Goal: Navigation & Orientation: Find specific page/section

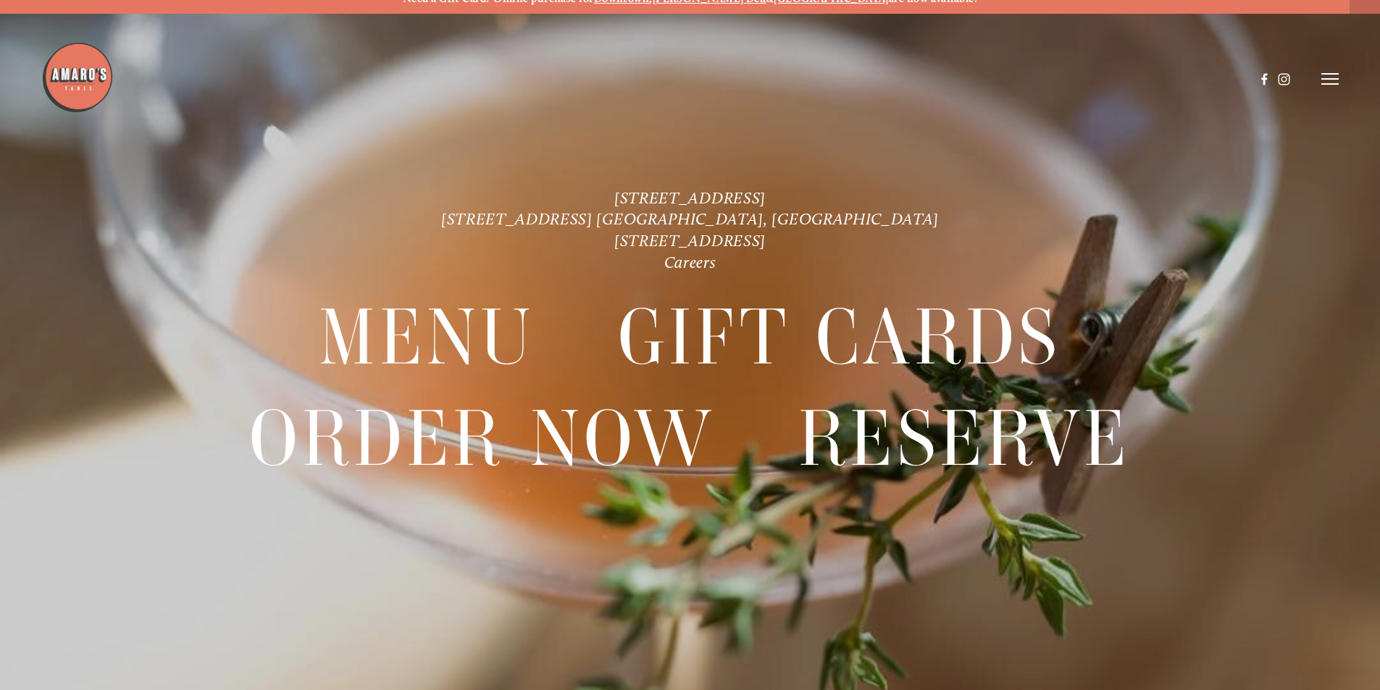
scroll to position [30, 0]
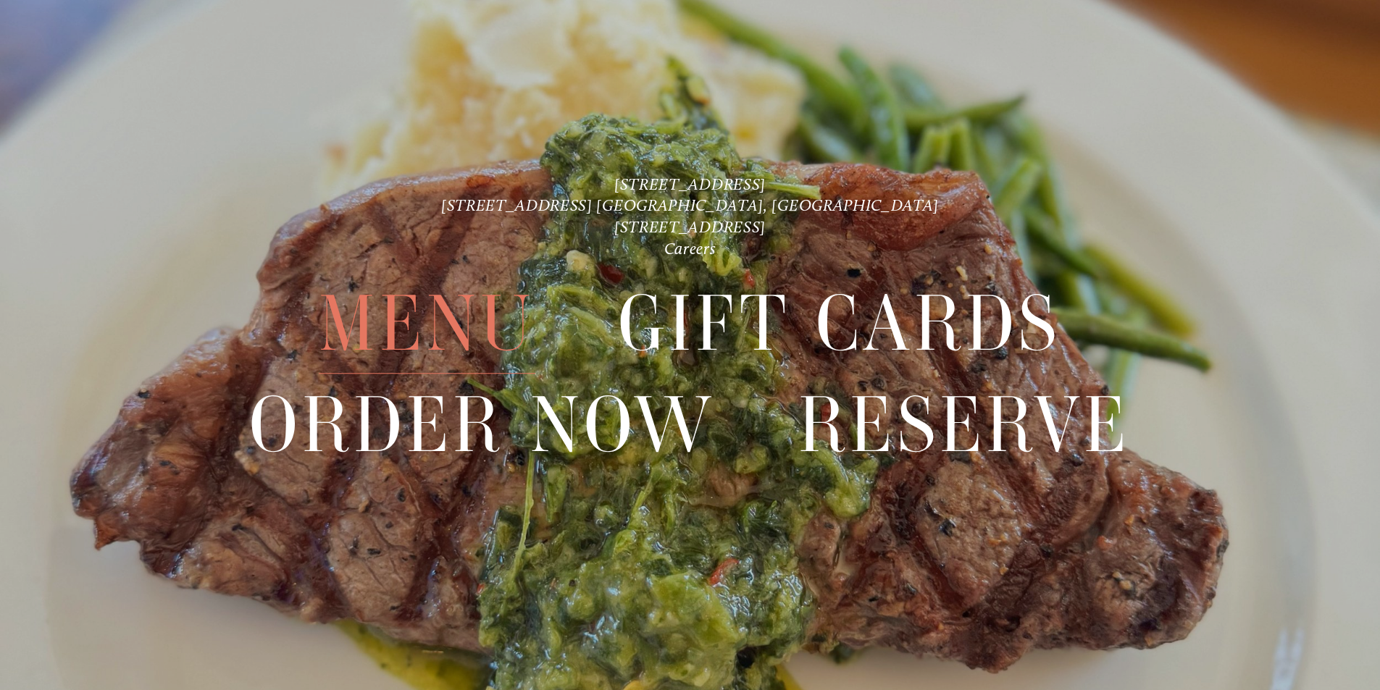
click at [510, 311] on span "Menu" at bounding box center [427, 325] width 216 height 100
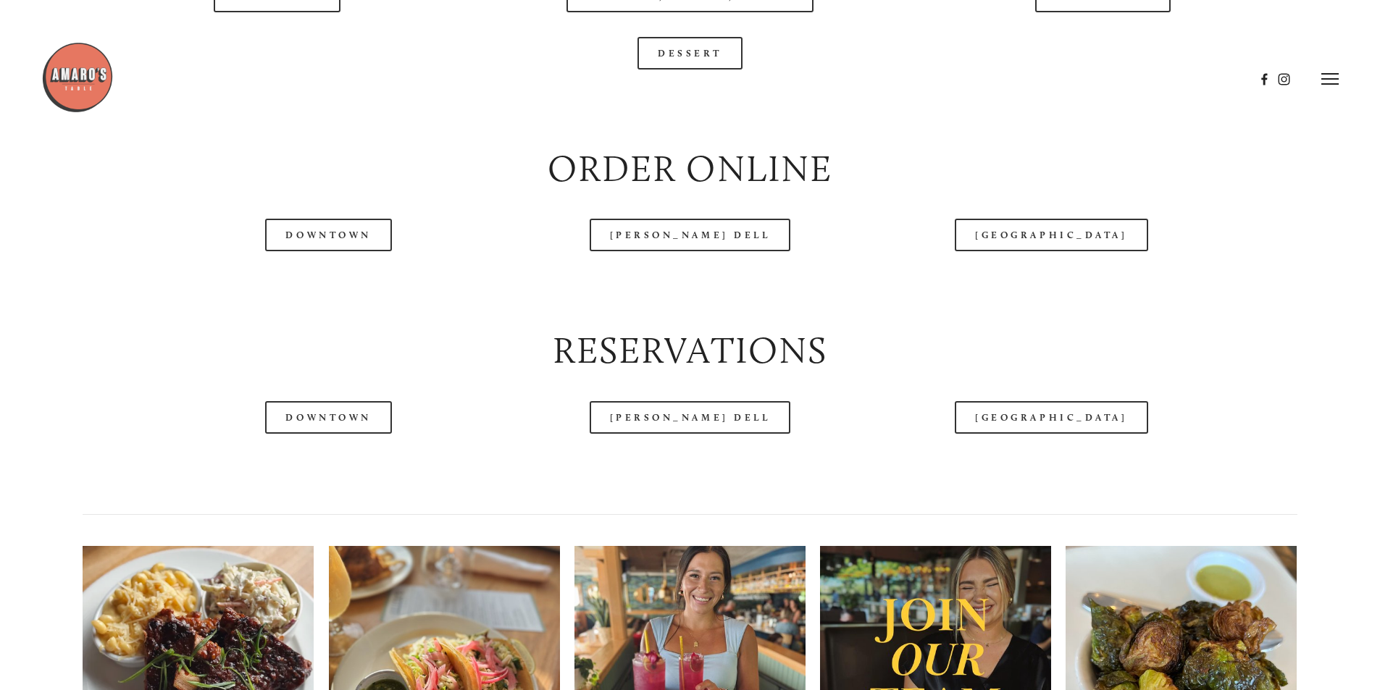
scroll to position [1811, 0]
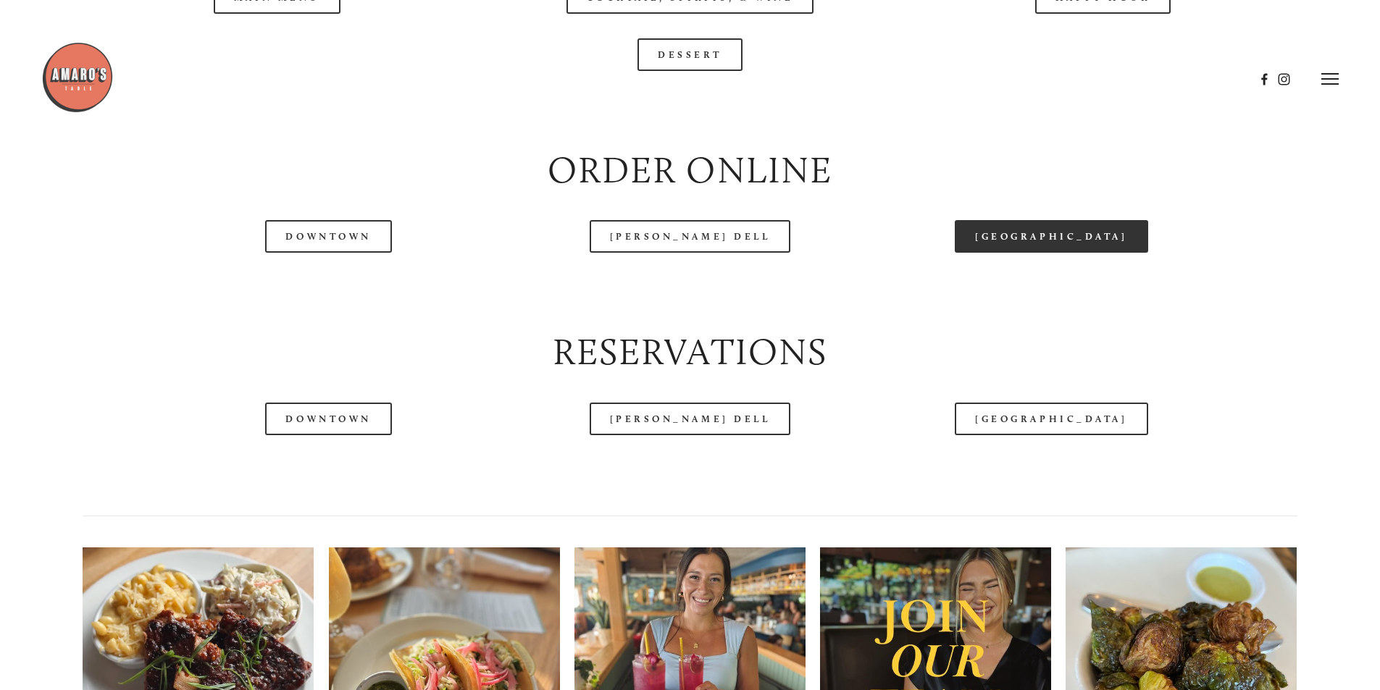
click at [1001, 253] on link "[GEOGRAPHIC_DATA]" at bounding box center [1051, 236] width 193 height 33
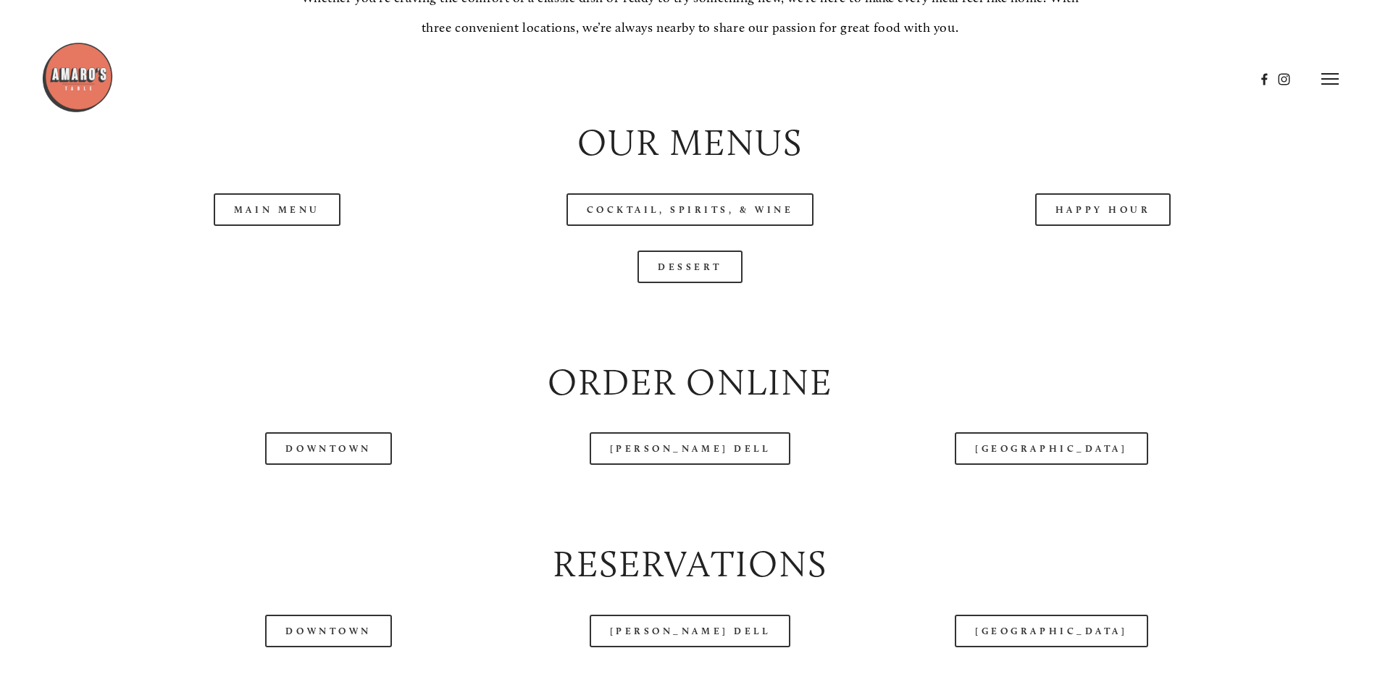
scroll to position [1594, 0]
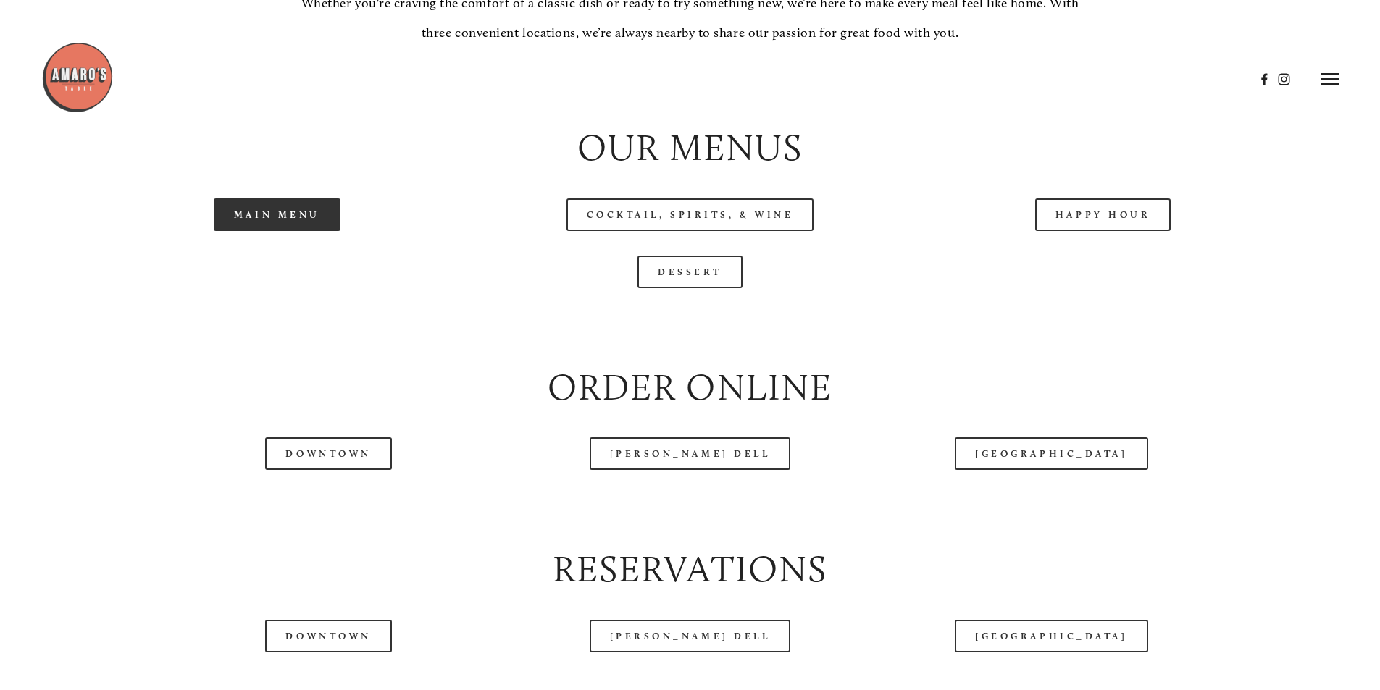
click at [295, 231] on link "Main Menu" at bounding box center [277, 214] width 127 height 33
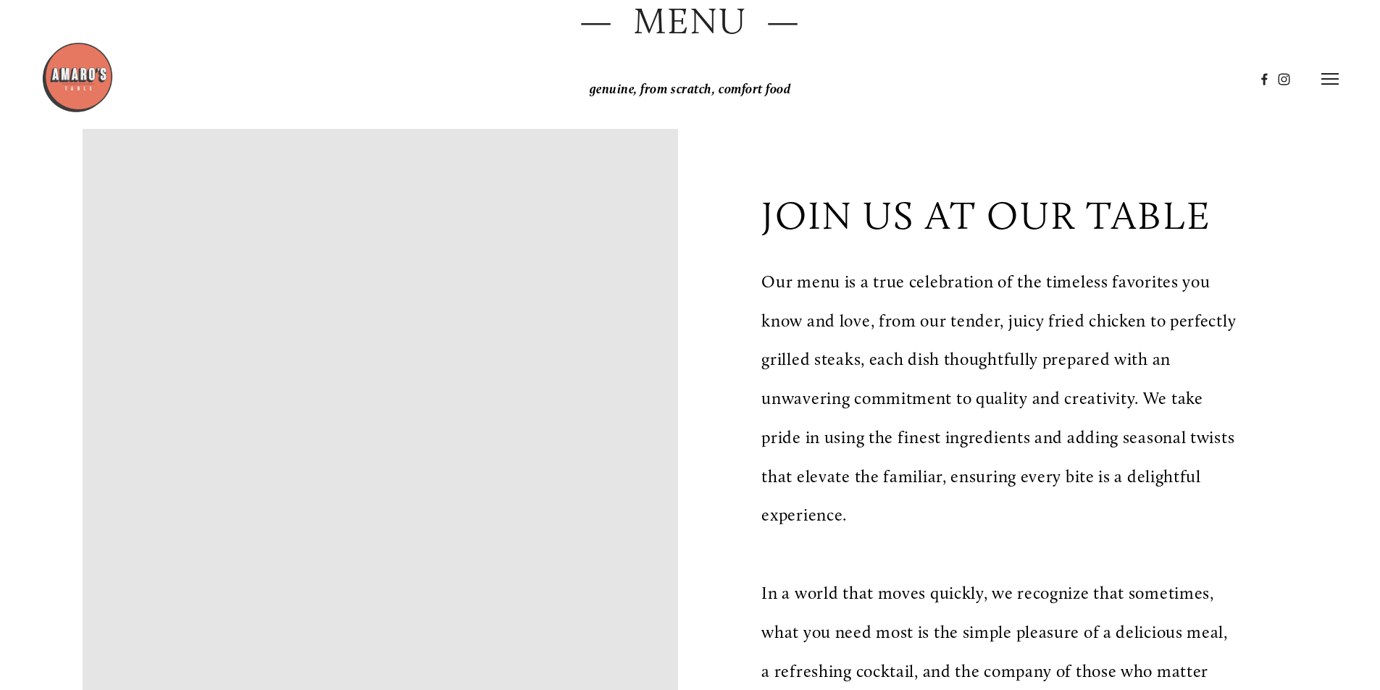
scroll to position [145, 0]
